Goal: Task Accomplishment & Management: Use online tool/utility

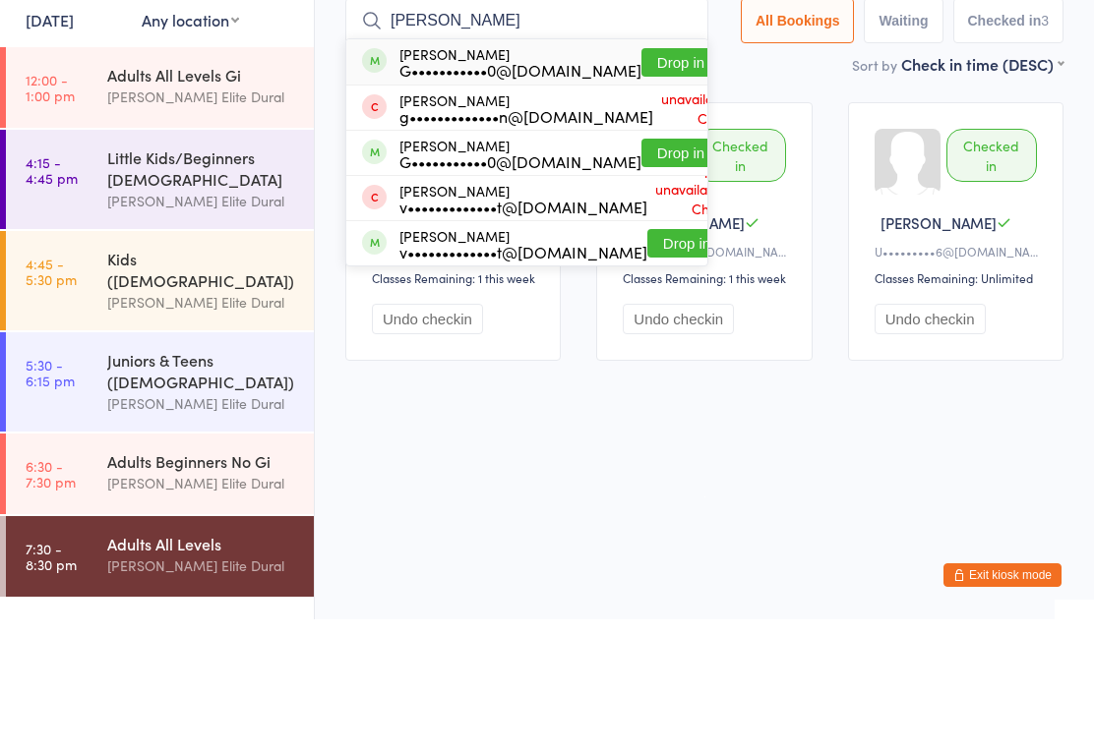
type input "[PERSON_NAME]"
click at [641, 180] on button "Drop in" at bounding box center [680, 194] width 79 height 29
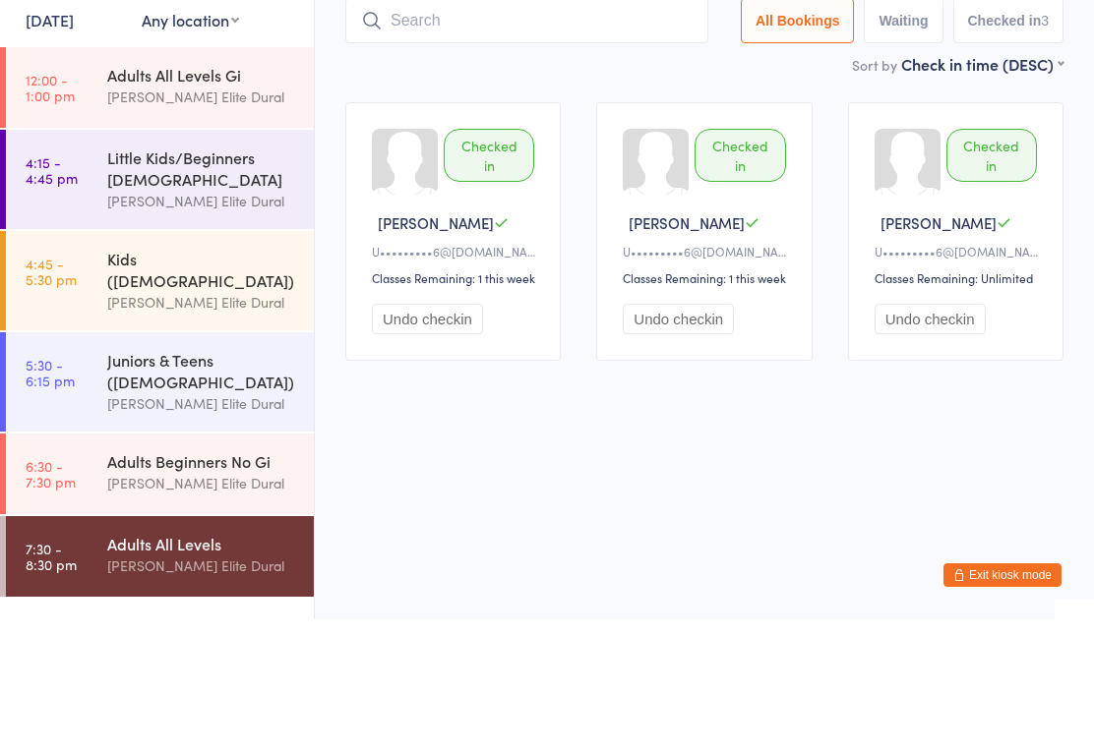
click at [567, 130] on input "search" at bounding box center [526, 152] width 363 height 45
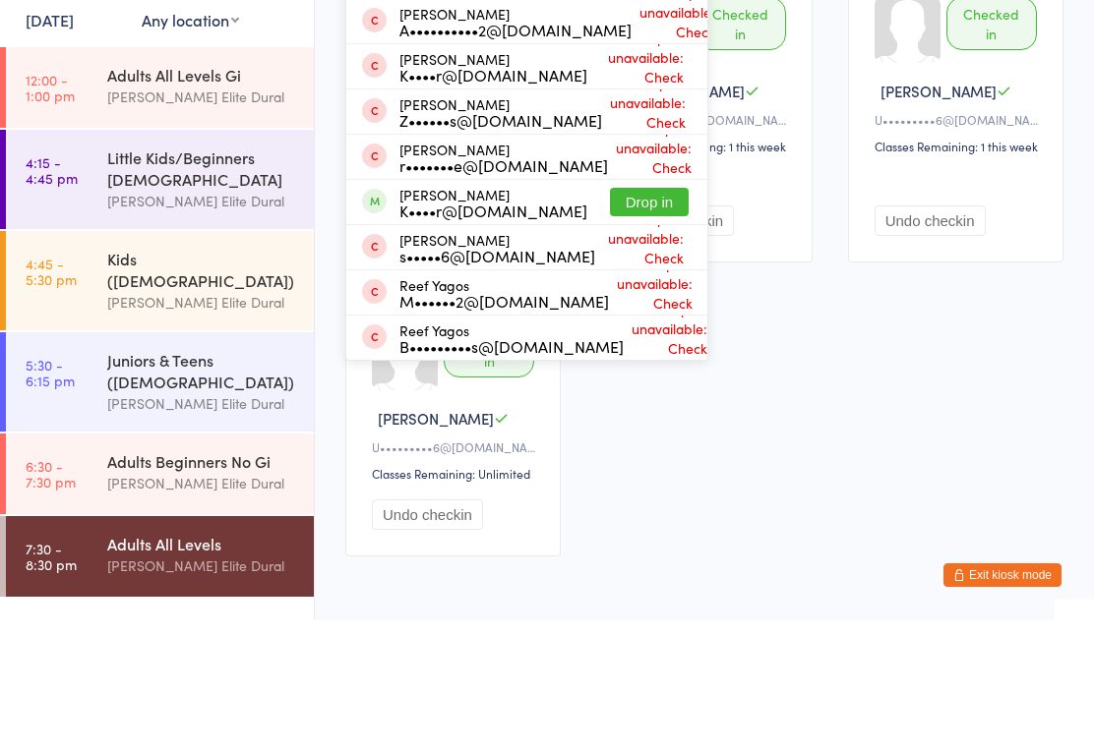
type input "Rem"
click at [639, 65] on button "Drop in" at bounding box center [664, 62] width 79 height 29
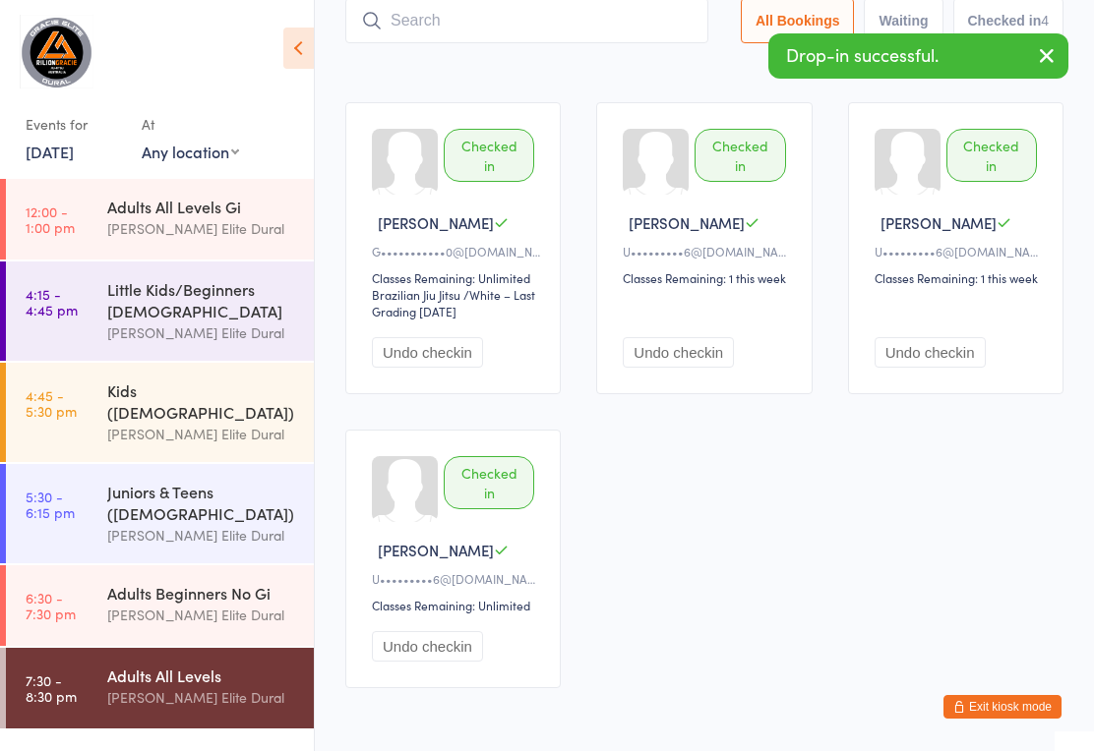
click at [577, 29] on input "search" at bounding box center [526, 20] width 363 height 45
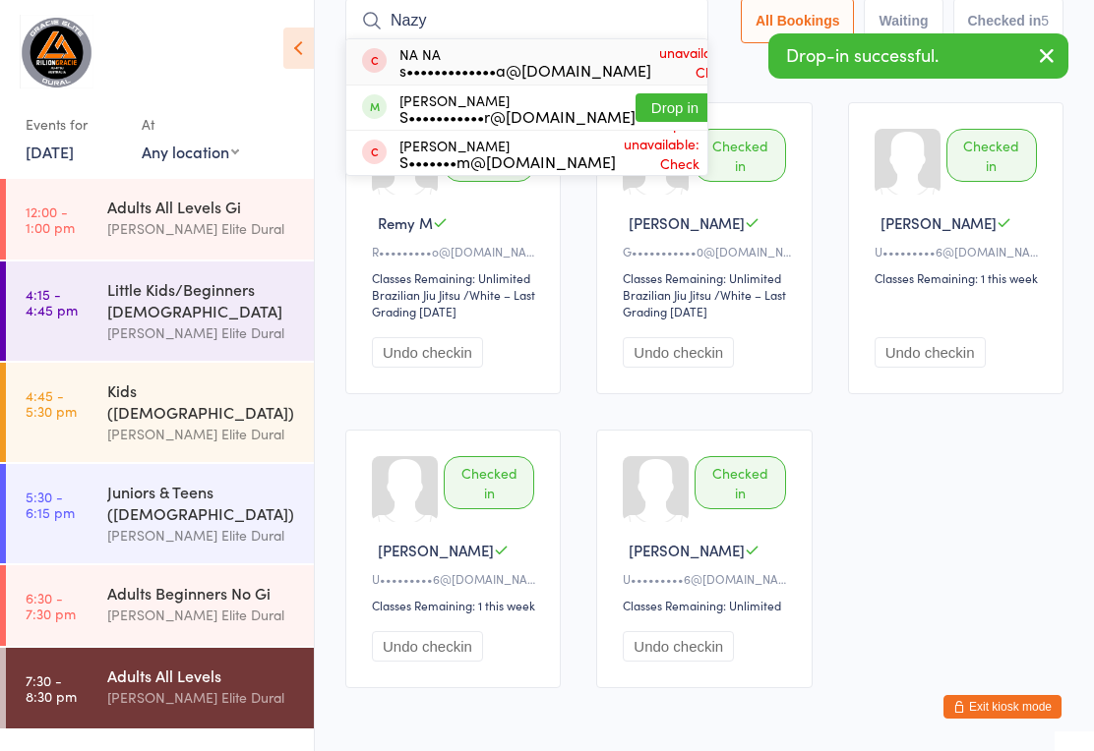
type input "Nazy"
click at [635, 96] on button "Drop in" at bounding box center [674, 107] width 79 height 29
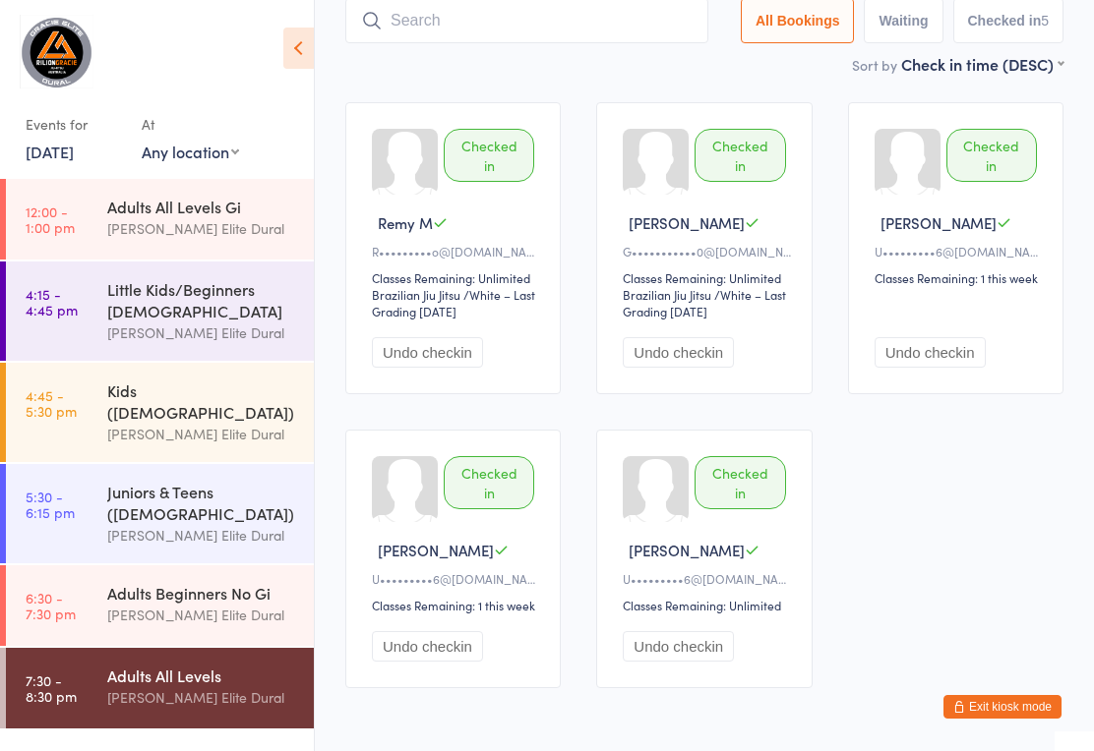
click at [587, 32] on input "search" at bounding box center [526, 20] width 363 height 45
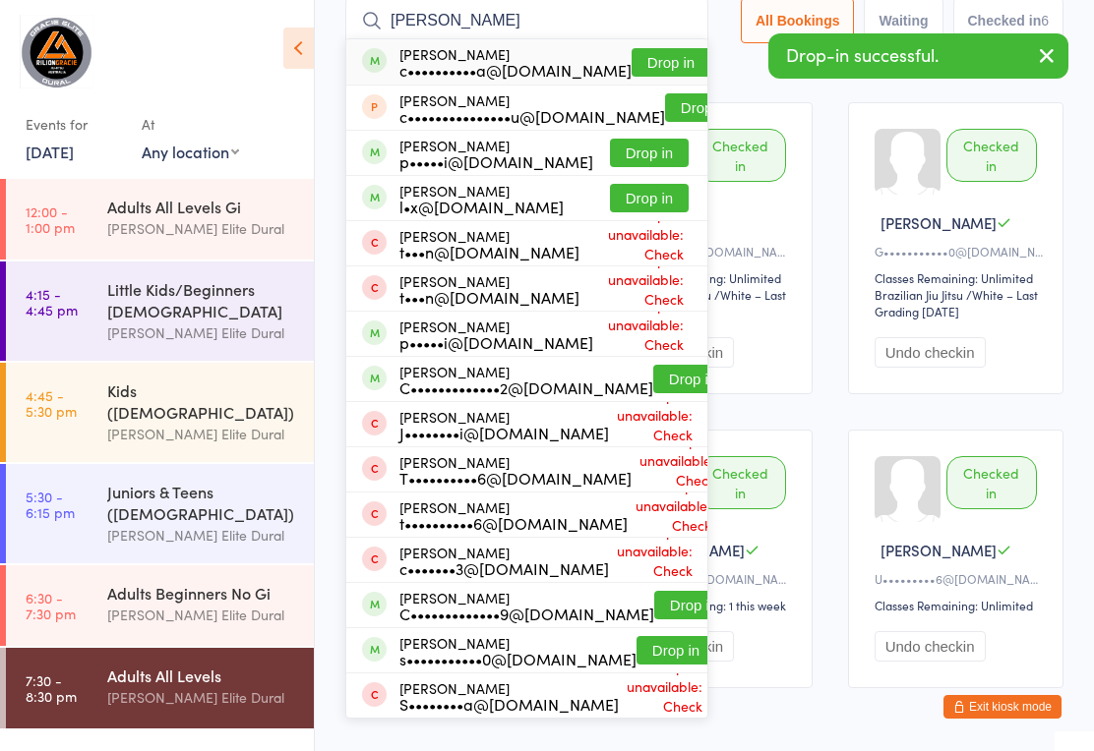
type input "[PERSON_NAME]"
click at [634, 60] on button "Drop in" at bounding box center [670, 62] width 79 height 29
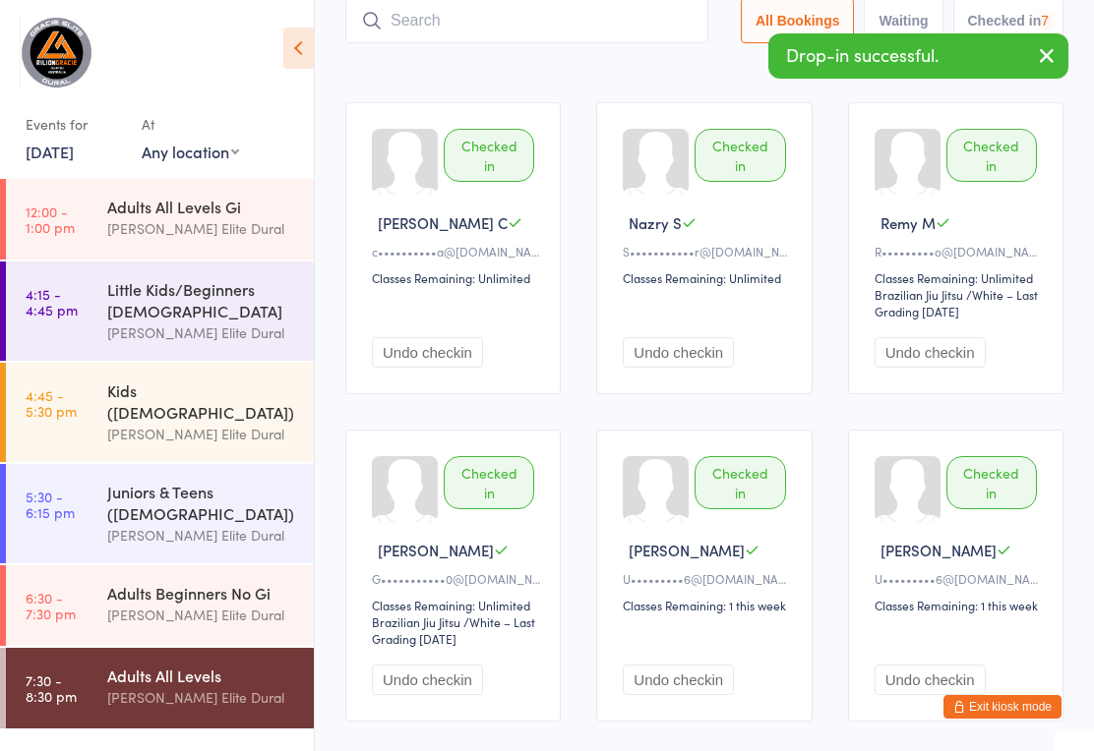
click at [74, 147] on link "[DATE]" at bounding box center [50, 152] width 48 height 22
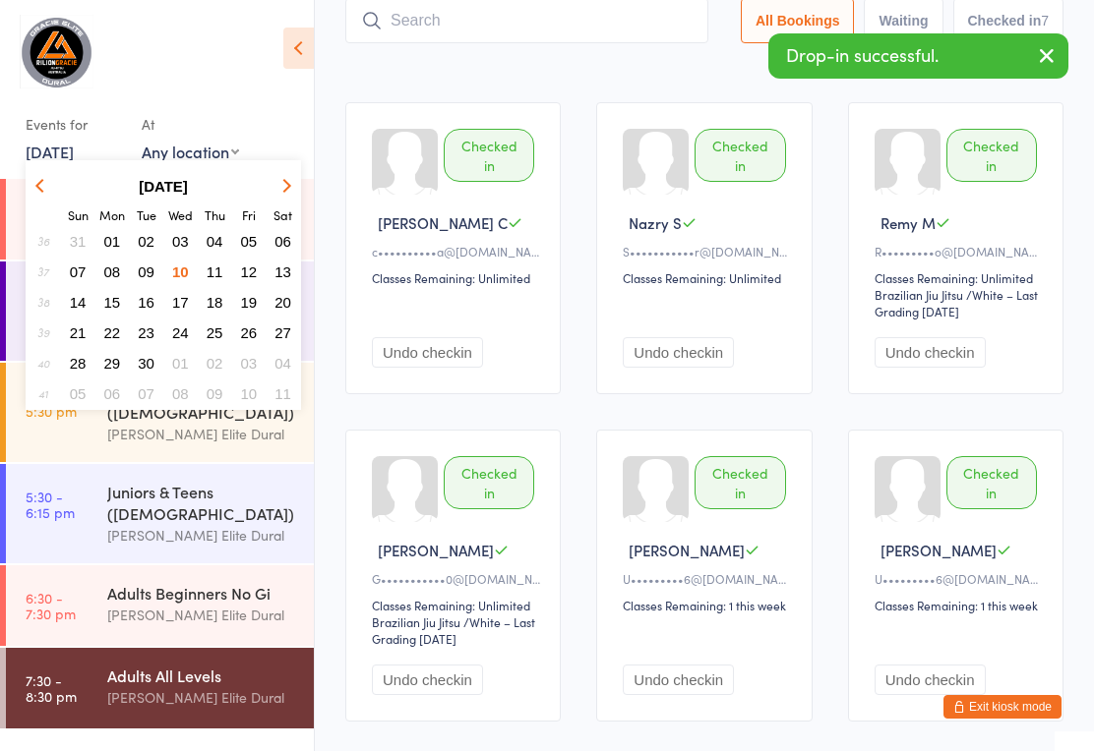
click at [223, 268] on button "11" at bounding box center [215, 272] width 30 height 27
